Goal: Task Accomplishment & Management: Use online tool/utility

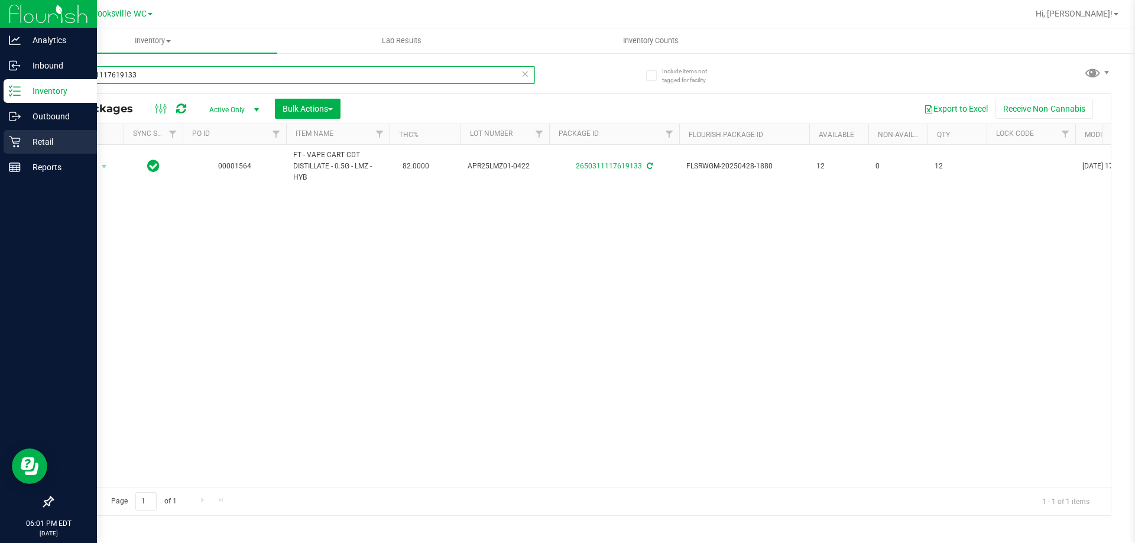
drag, startPoint x: 178, startPoint y: 75, endPoint x: 0, endPoint y: 146, distance: 191.8
click at [0, 144] on div "Analytics Inbound Inventory Outbound Retail Reports 06:01 PM EDT [DATE] 09/19 B…" at bounding box center [567, 271] width 1135 height 543
type input "9963646327905629"
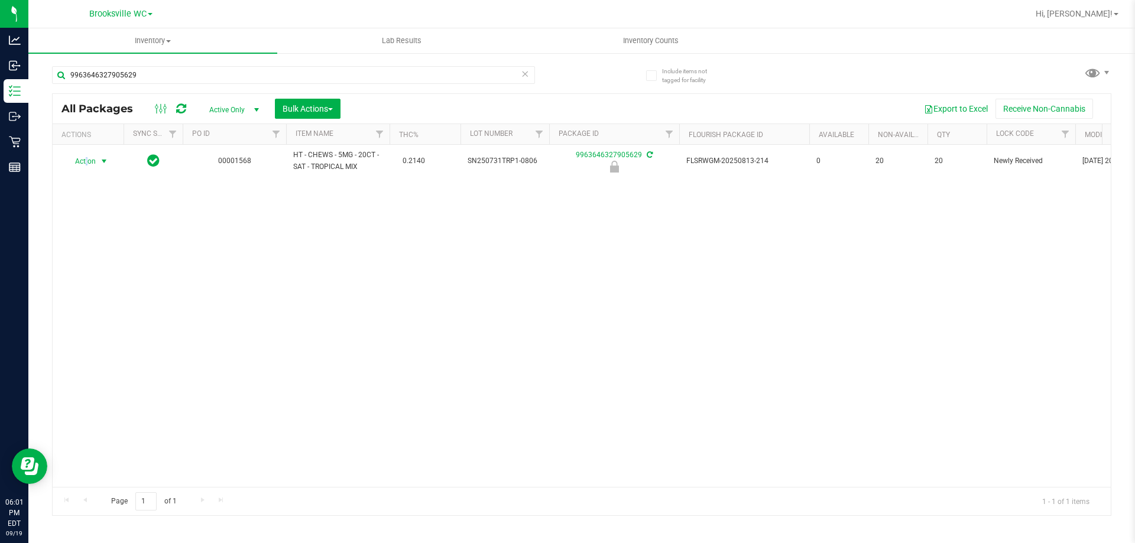
drag, startPoint x: 87, startPoint y: 158, endPoint x: 90, endPoint y: 169, distance: 11.2
click at [86, 158] on span "Action" at bounding box center [80, 161] width 32 height 17
click at [108, 293] on li "Unlock package" at bounding box center [103, 302] width 76 height 18
click at [168, 85] on div "9963646327905629" at bounding box center [293, 79] width 483 height 27
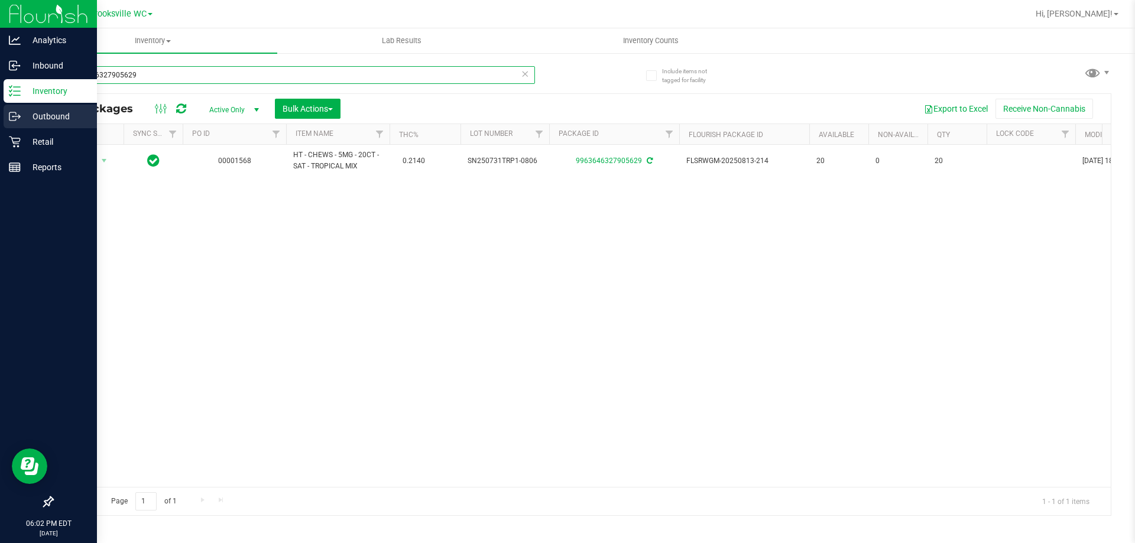
drag, startPoint x: 160, startPoint y: 78, endPoint x: 0, endPoint y: 121, distance: 165.2
click at [0, 121] on div "Analytics Inbound Inventory Outbound Retail Reports 06:02 PM EDT [DATE] 09/19 B…" at bounding box center [567, 271] width 1135 height 543
type input "1203751816825666"
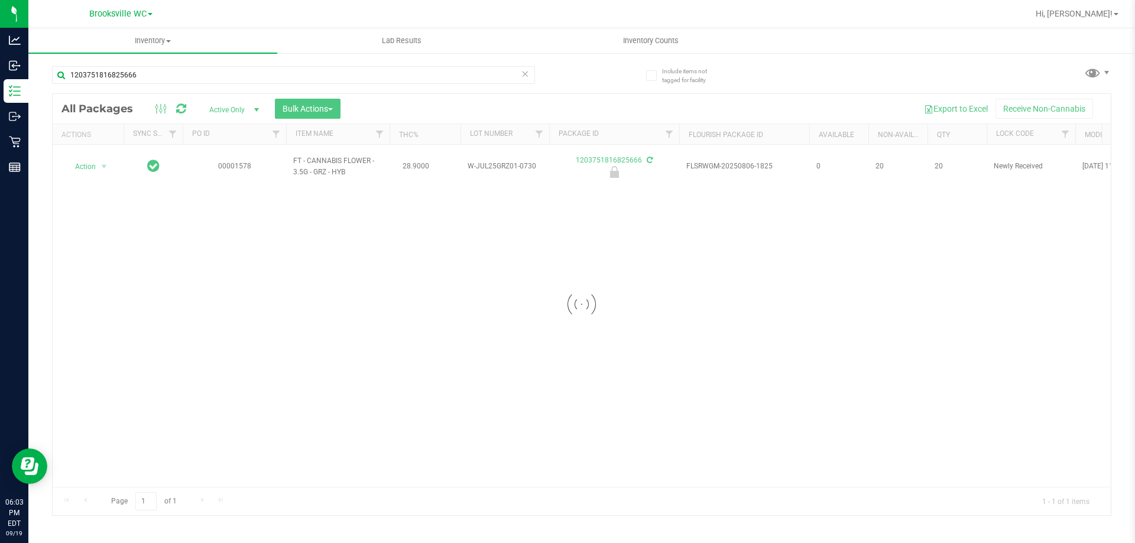
click at [88, 162] on div at bounding box center [582, 305] width 1058 height 422
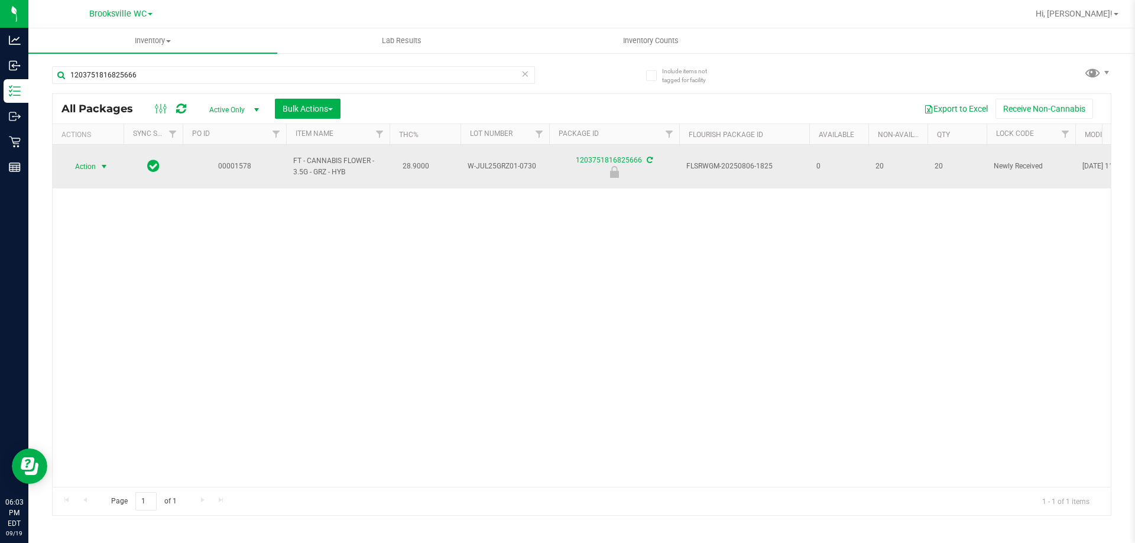
click at [83, 161] on span "Action" at bounding box center [80, 166] width 32 height 17
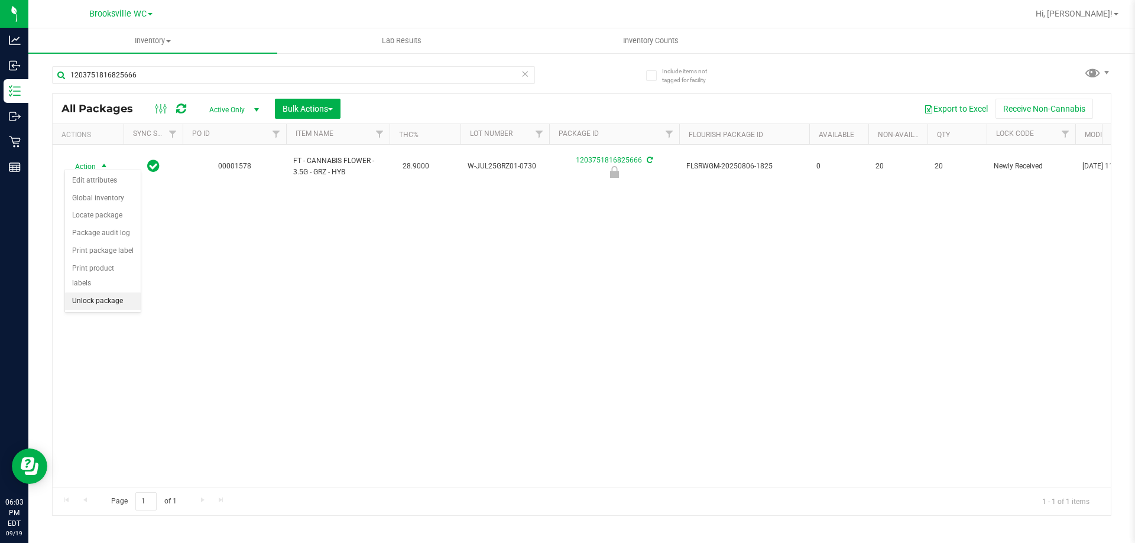
click at [114, 293] on li "Unlock package" at bounding box center [103, 302] width 76 height 18
